Goal: Transaction & Acquisition: Purchase product/service

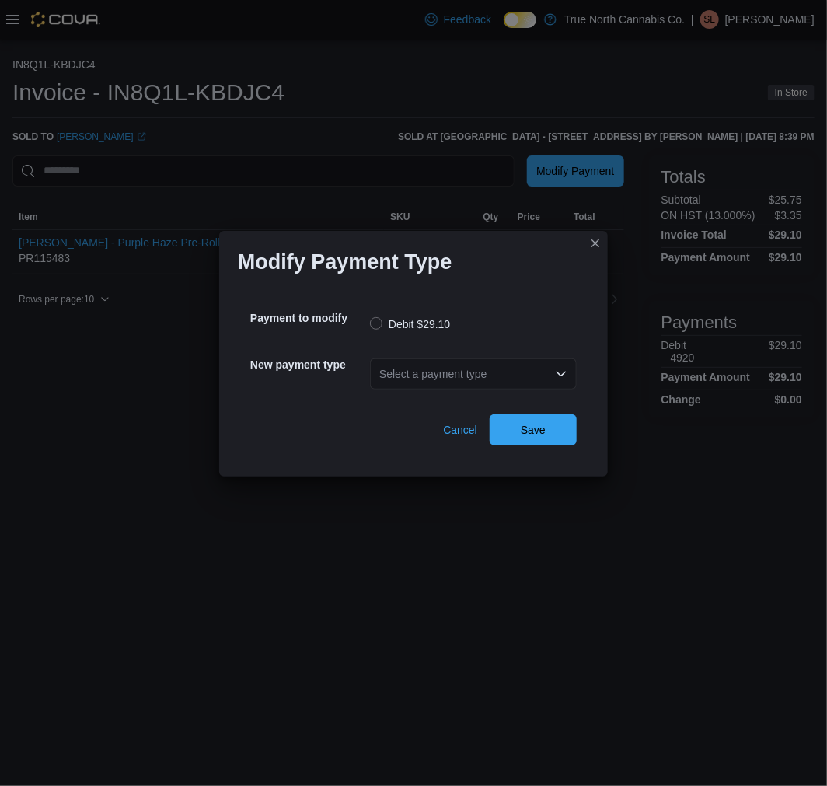
click at [449, 358] on div "Select a payment type" at bounding box center [473, 373] width 207 height 31
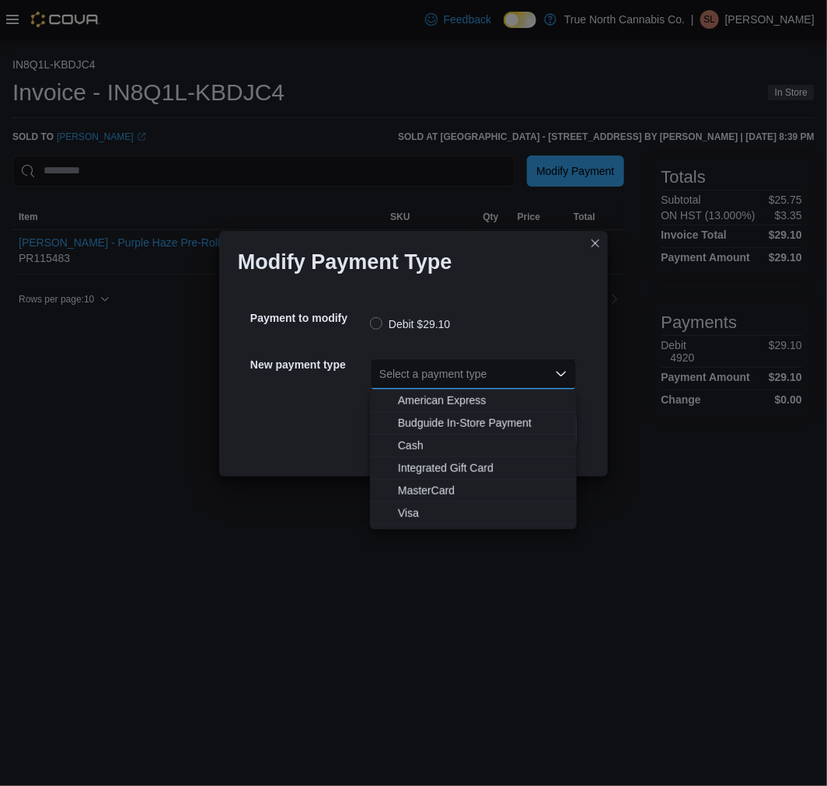
click at [451, 362] on div "Select a payment type Combo box. Selected. Combo box input. Select a payment ty…" at bounding box center [473, 373] width 207 height 31
click at [431, 509] on span "Visa" at bounding box center [482, 513] width 169 height 16
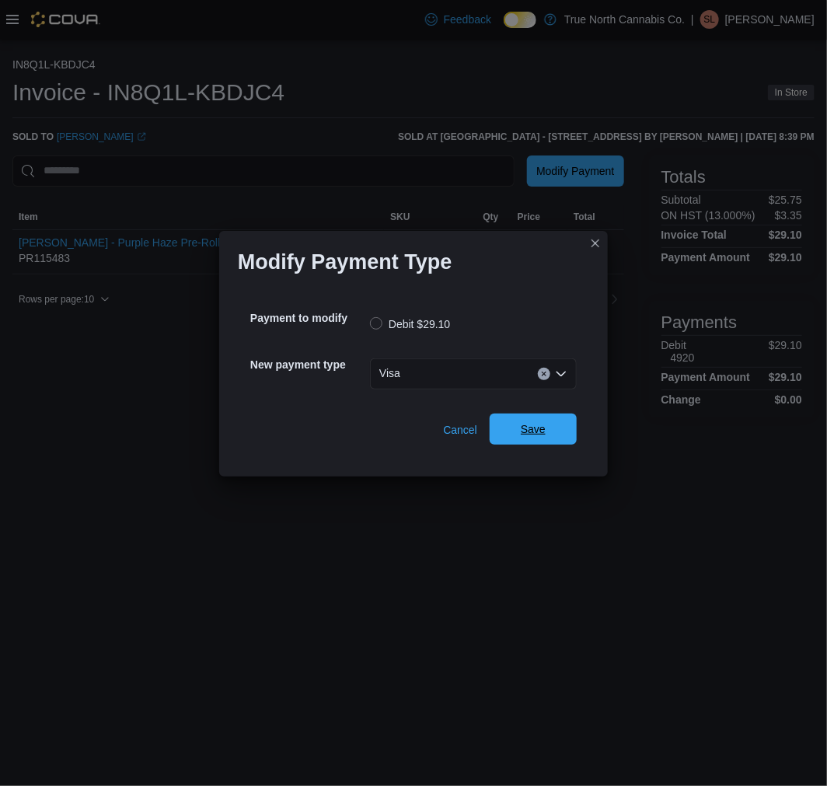
click at [531, 427] on span "Save" at bounding box center [533, 429] width 25 height 16
